Goal: Task Accomplishment & Management: Manage account settings

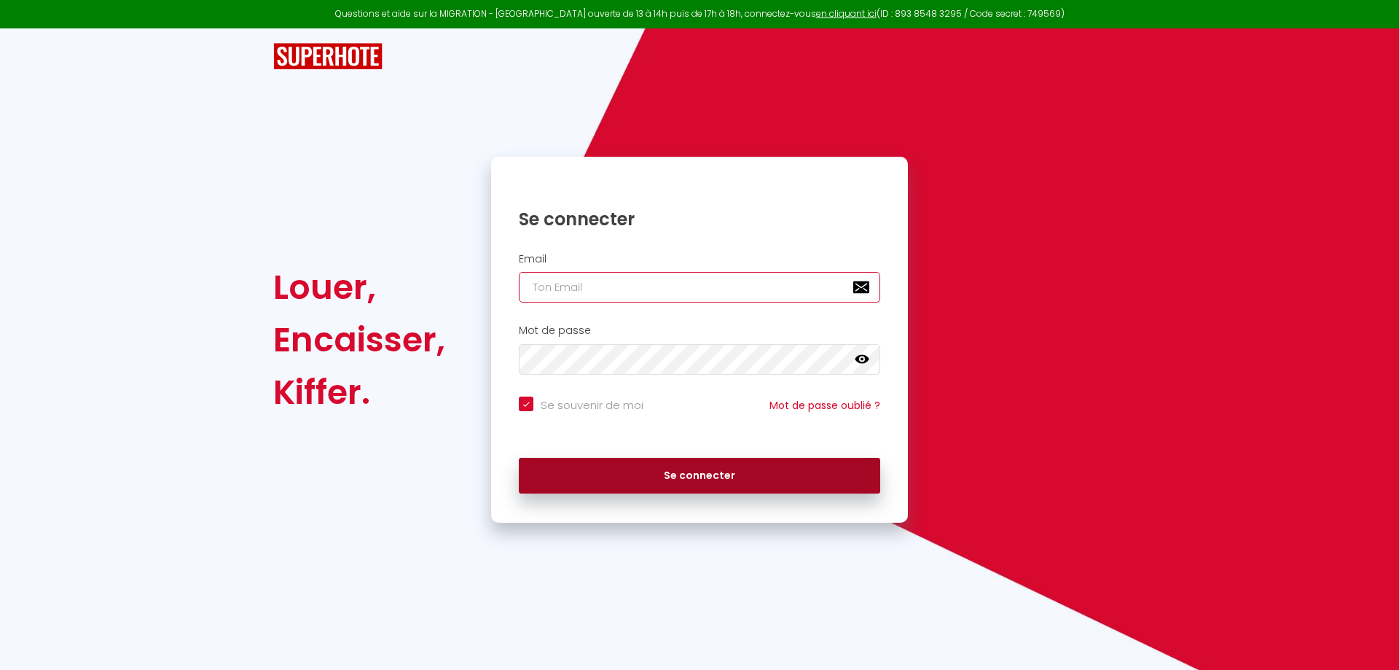
type input "[EMAIL_ADDRESS][DOMAIN_NAME]"
click at [718, 484] on button "Se connecter" at bounding box center [699, 476] width 361 height 36
checkbox input "true"
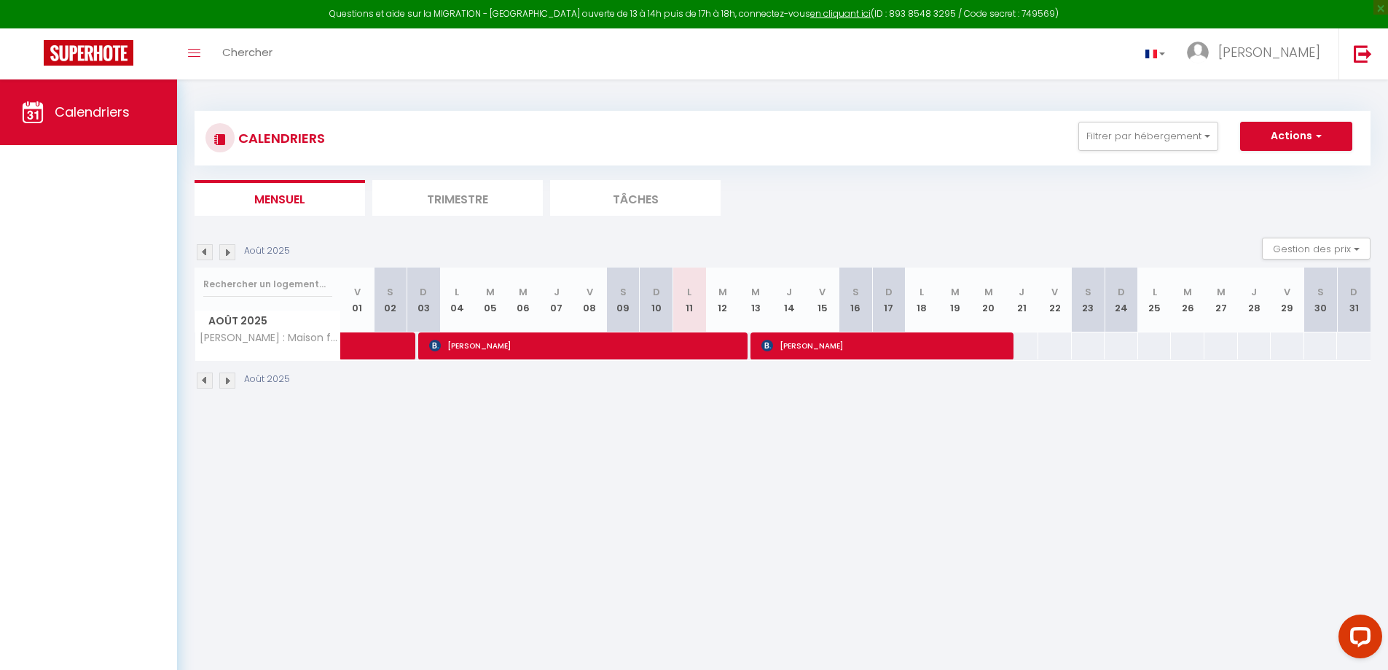
click at [221, 383] on img at bounding box center [227, 380] width 16 height 16
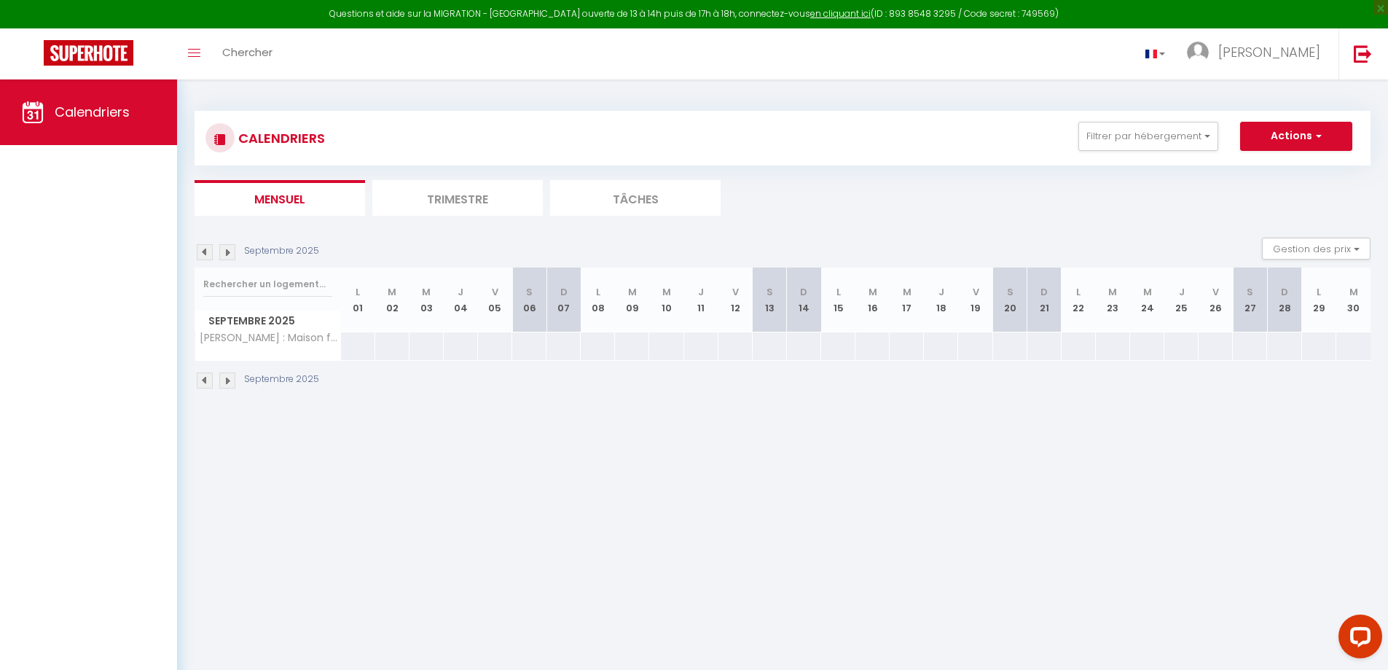
click at [221, 383] on img at bounding box center [227, 380] width 16 height 16
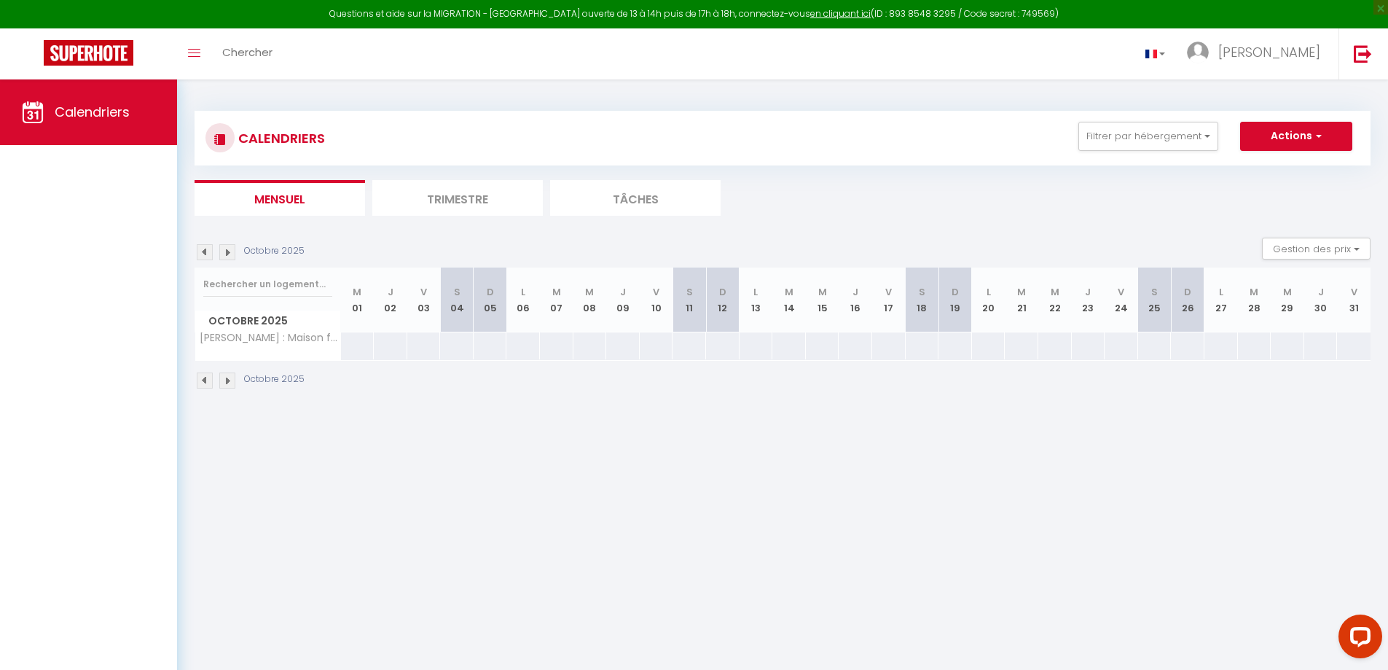
click at [221, 383] on img at bounding box center [227, 380] width 16 height 16
